Goal: Information Seeking & Learning: Find specific page/section

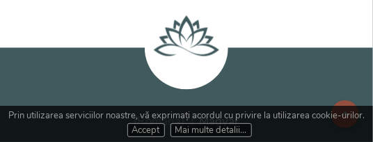
scroll to position [2965, 0]
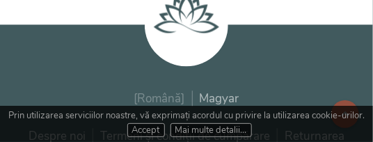
click at [172, 90] on span "[Română]" at bounding box center [158, 98] width 51 height 16
click at [162, 90] on span "[Română]" at bounding box center [158, 98] width 51 height 16
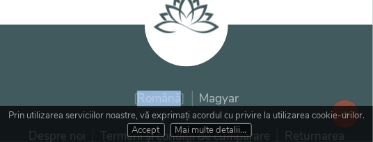
click at [162, 90] on span "[Română]" at bounding box center [158, 98] width 51 height 16
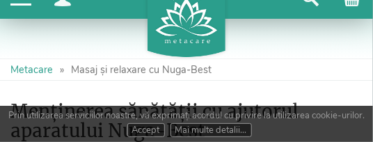
scroll to position [0, 0]
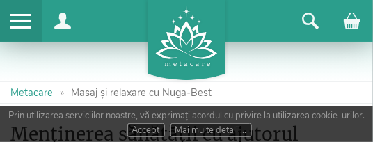
click at [27, 22] on span at bounding box center [20, 21] width 21 height 2
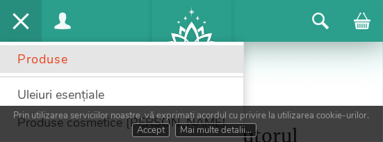
click at [46, 60] on link "Produse" at bounding box center [121, 59] width 243 height 28
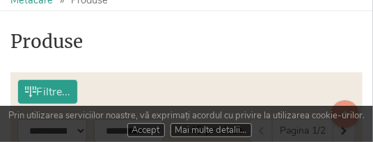
scroll to position [162, 0]
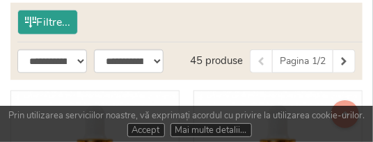
click at [54, 22] on span "Filtre..." at bounding box center [47, 22] width 45 height 24
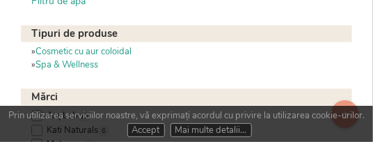
scroll to position [509, 0]
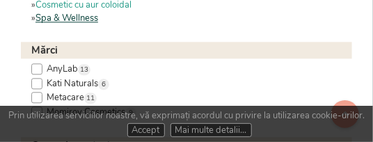
click at [80, 20] on link "Spa & Wellness" at bounding box center [66, 18] width 63 height 13
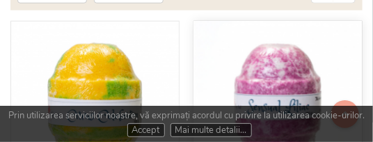
scroll to position [139, 0]
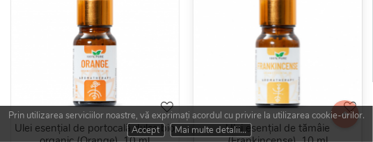
scroll to position [695, 0]
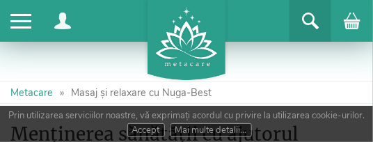
click at [306, 20] on span at bounding box center [310, 21] width 17 height 17
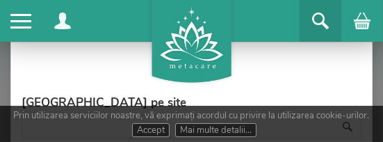
scroll to position [69, 0]
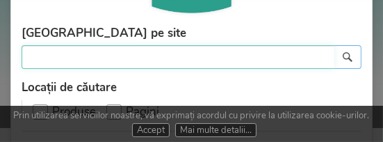
paste input "**********"
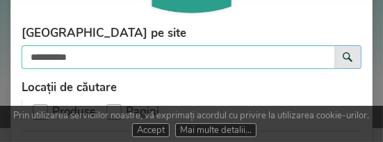
type input "**********"
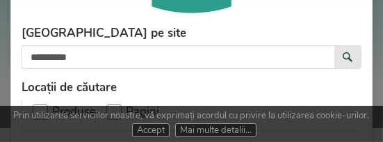
click at [343, 55] on span at bounding box center [348, 57] width 10 height 10
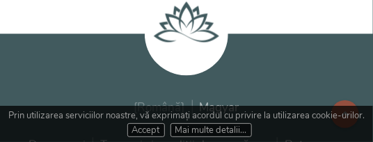
scroll to position [278, 0]
